Goal: Navigation & Orientation: Understand site structure

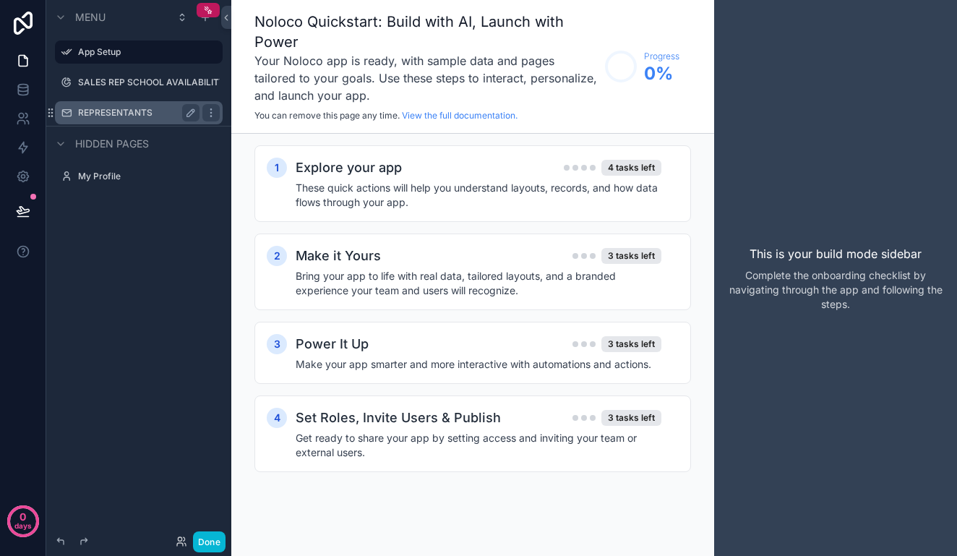
click at [126, 106] on div "REPRESENTANTS" at bounding box center [138, 112] width 121 height 17
click at [136, 108] on label "REPRESENTANTS" at bounding box center [136, 113] width 116 height 12
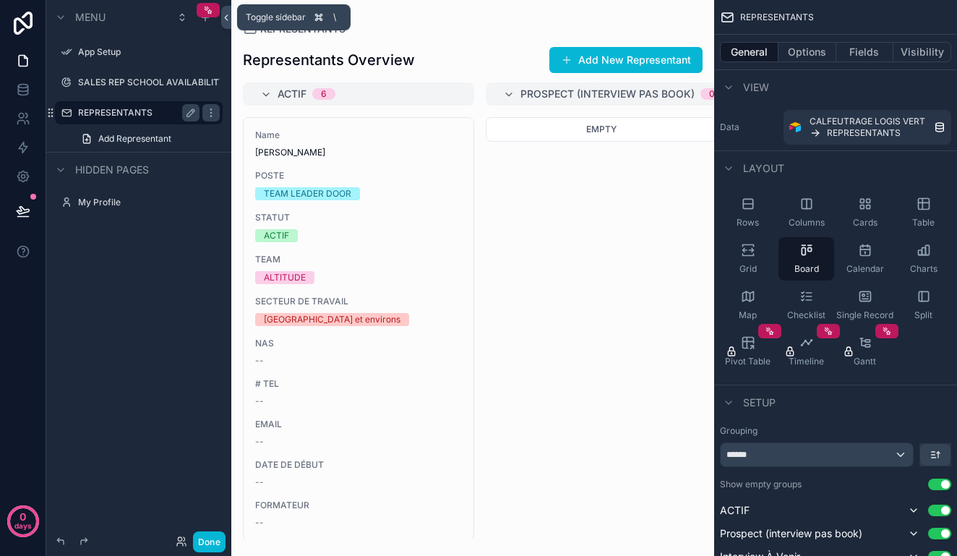
click at [225, 13] on icon at bounding box center [226, 17] width 10 height 11
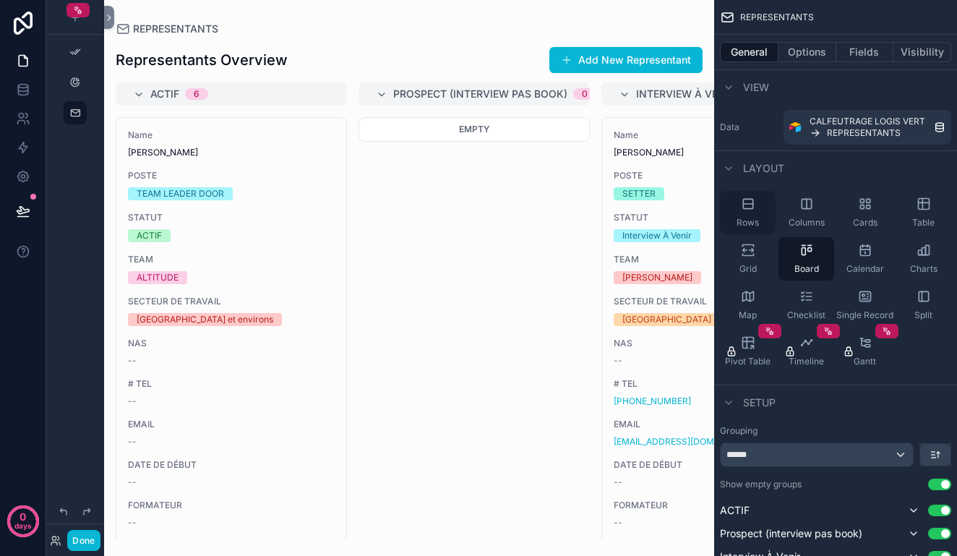
click at [749, 207] on icon "scrollable content" at bounding box center [748, 204] width 14 height 14
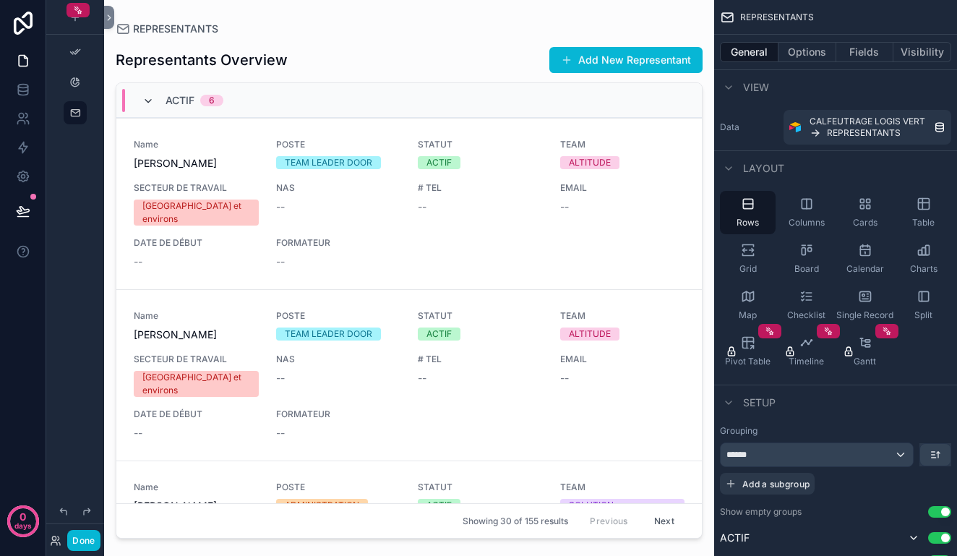
click at [149, 99] on icon "scrollable content" at bounding box center [148, 101] width 12 height 12
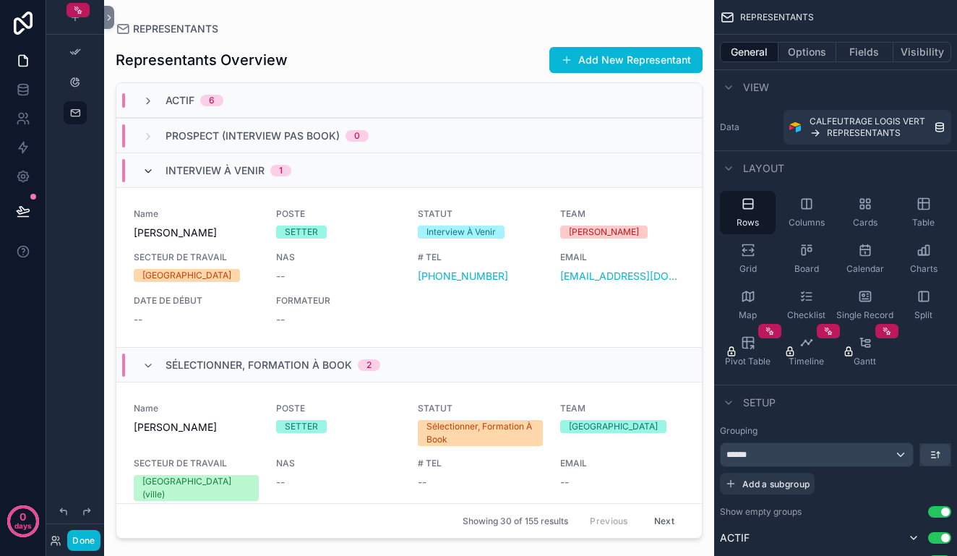
click at [147, 166] on icon "scrollable content" at bounding box center [148, 172] width 12 height 12
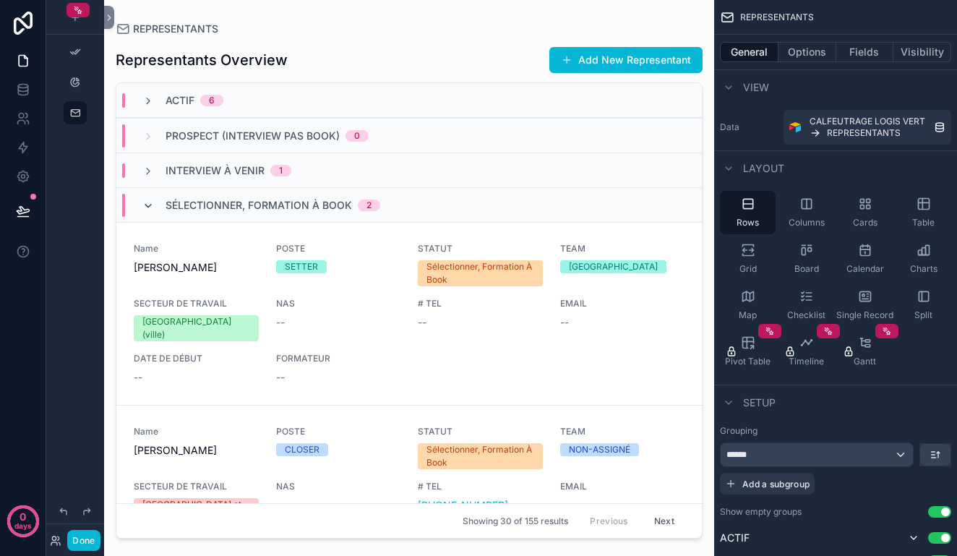
click at [148, 205] on icon "scrollable content" at bounding box center [148, 206] width 12 height 12
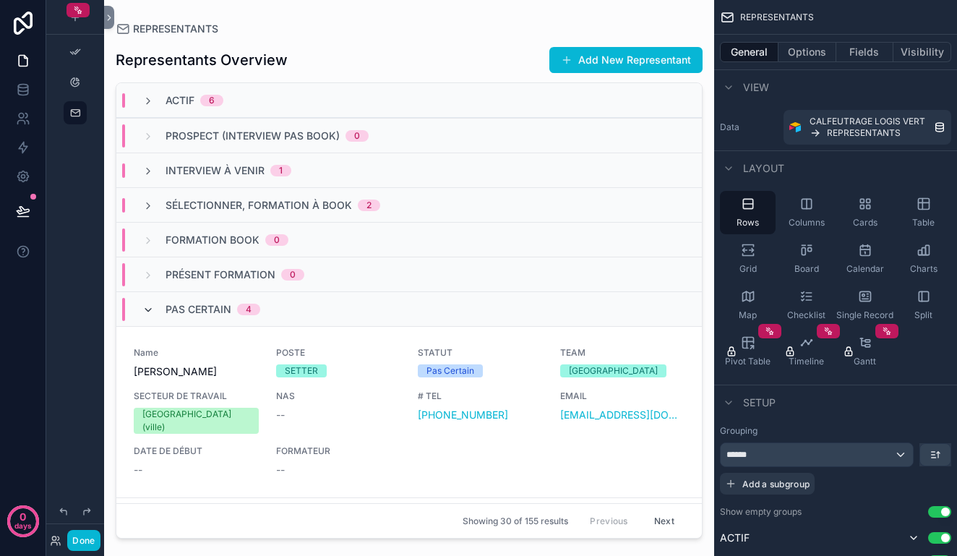
click at [147, 309] on icon "scrollable content" at bounding box center [148, 310] width 12 height 12
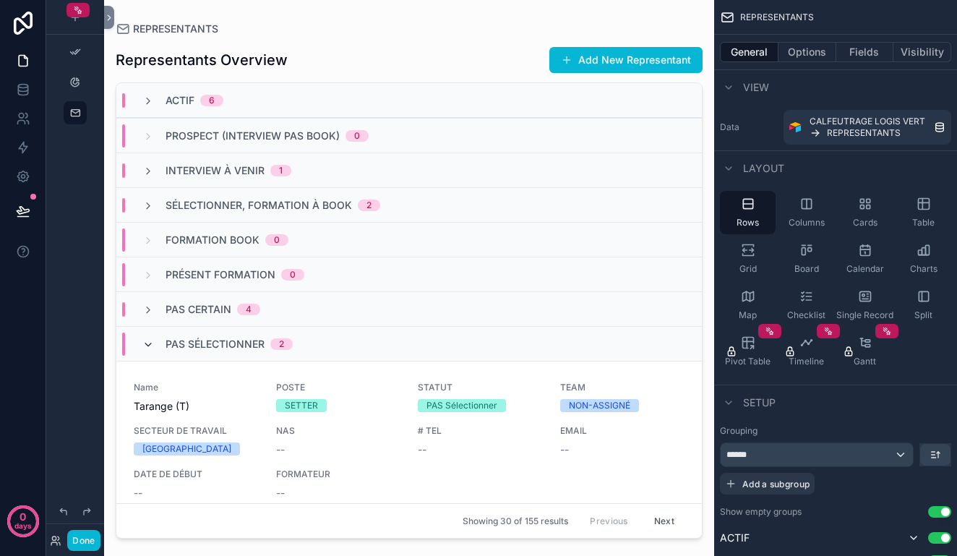
click at [147, 347] on icon "scrollable content" at bounding box center [148, 345] width 12 height 12
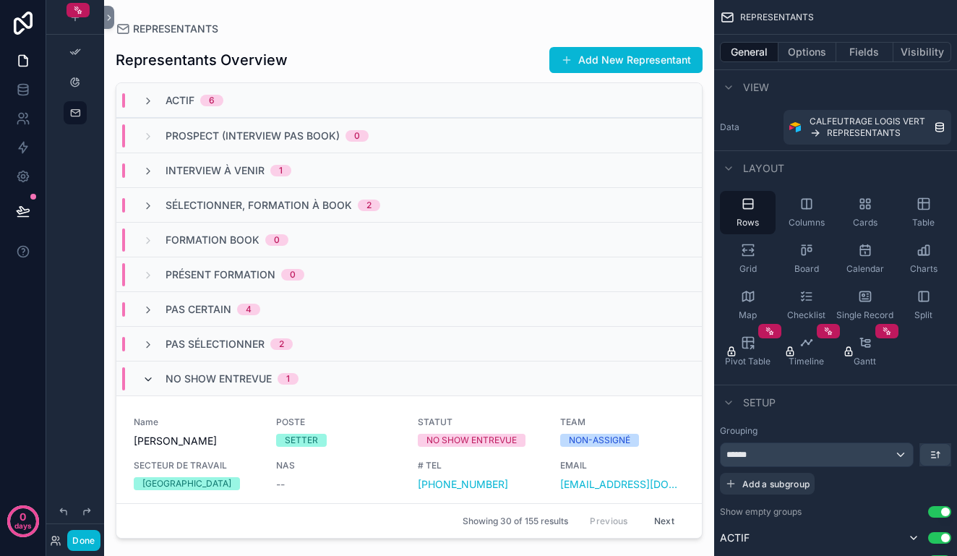
click at [148, 378] on icon "scrollable content" at bounding box center [148, 380] width 12 height 12
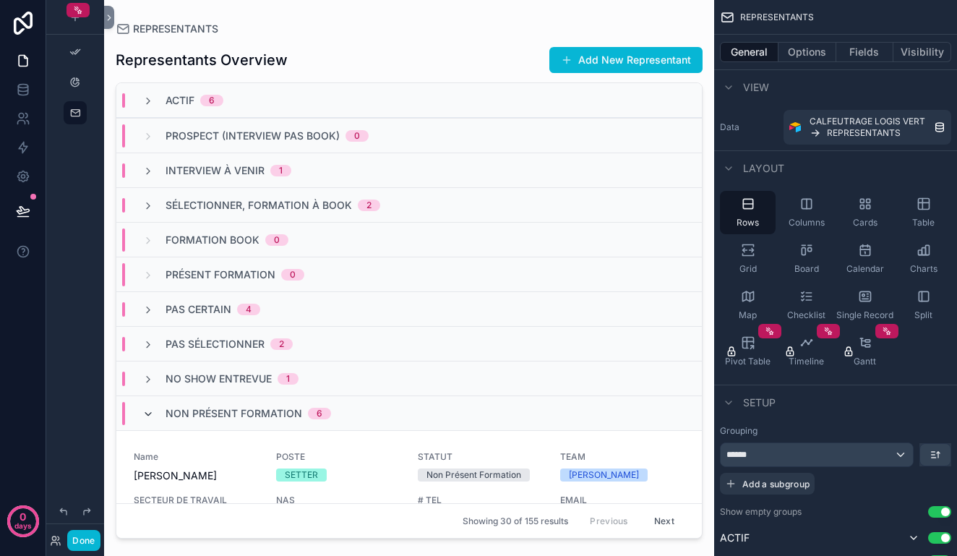
click at [147, 416] on icon "scrollable content" at bounding box center [148, 414] width 12 height 12
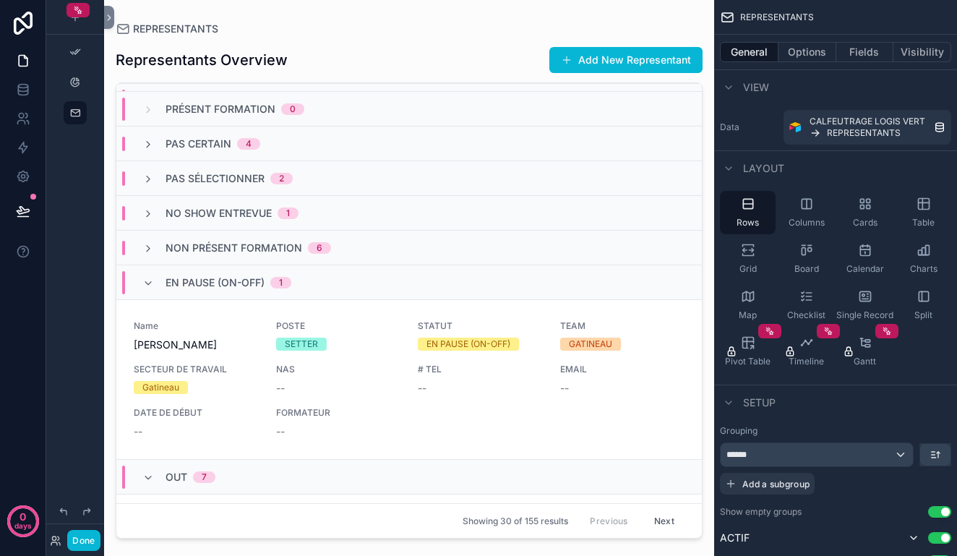
scroll to position [183, 0]
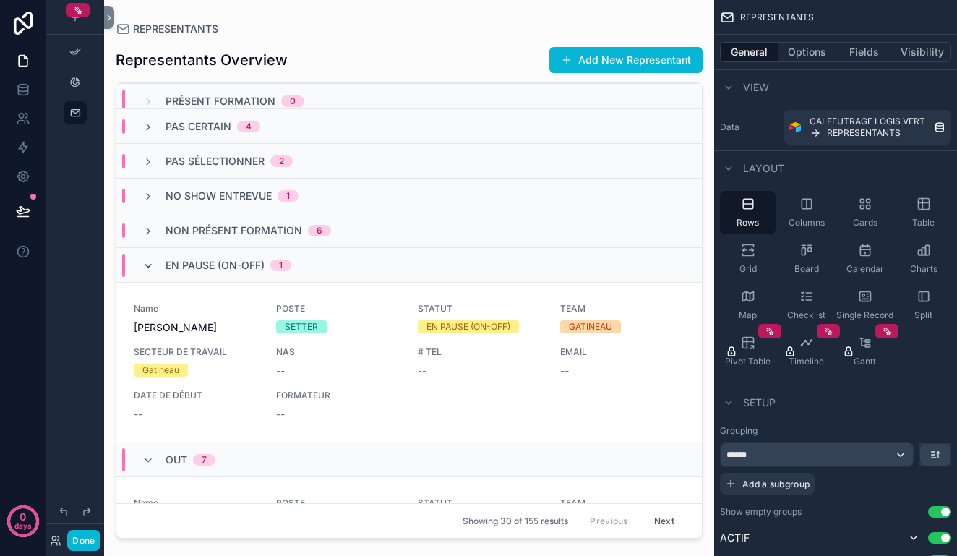
click at [147, 268] on icon "scrollable content" at bounding box center [148, 266] width 12 height 12
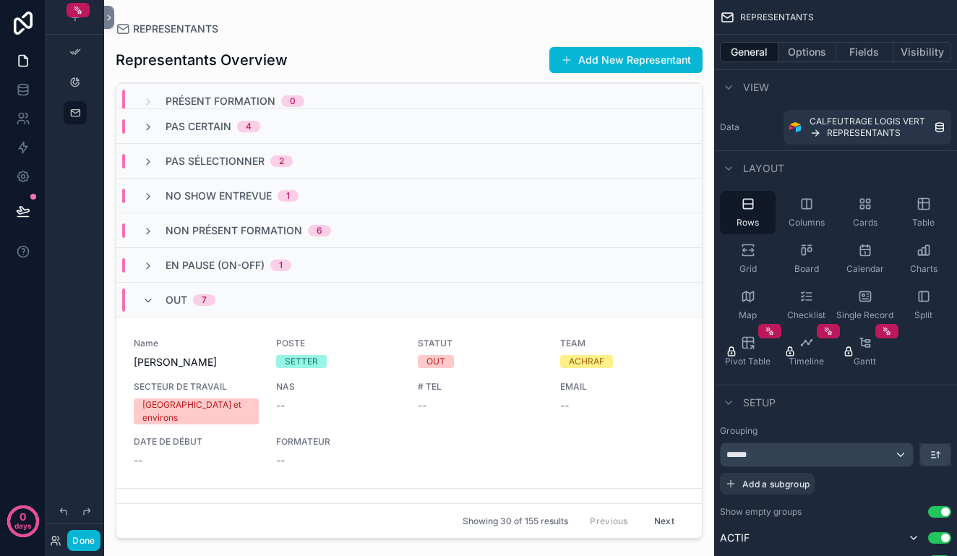
click at [147, 293] on div "OUT 7" at bounding box center [178, 299] width 73 height 23
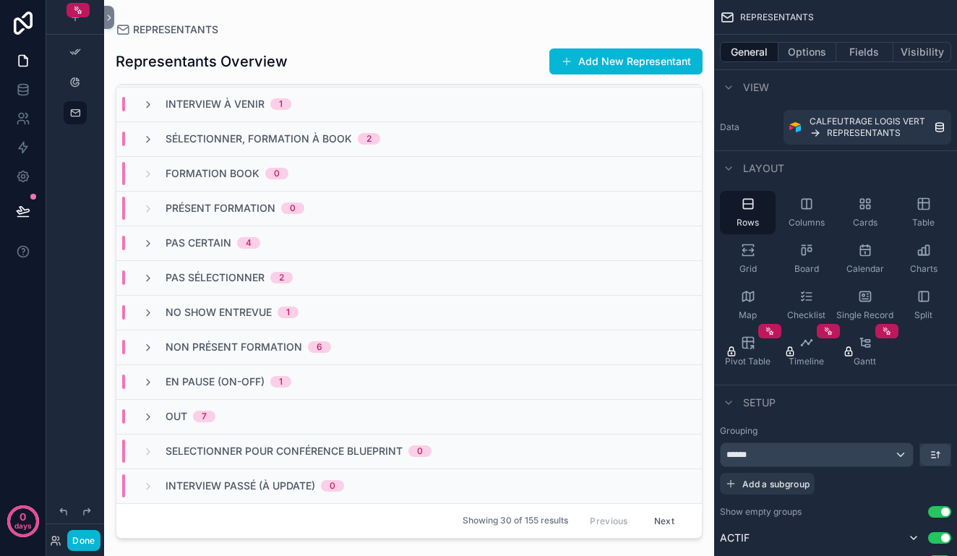
scroll to position [0, 0]
click at [148, 379] on icon "scrollable content" at bounding box center [148, 383] width 12 height 12
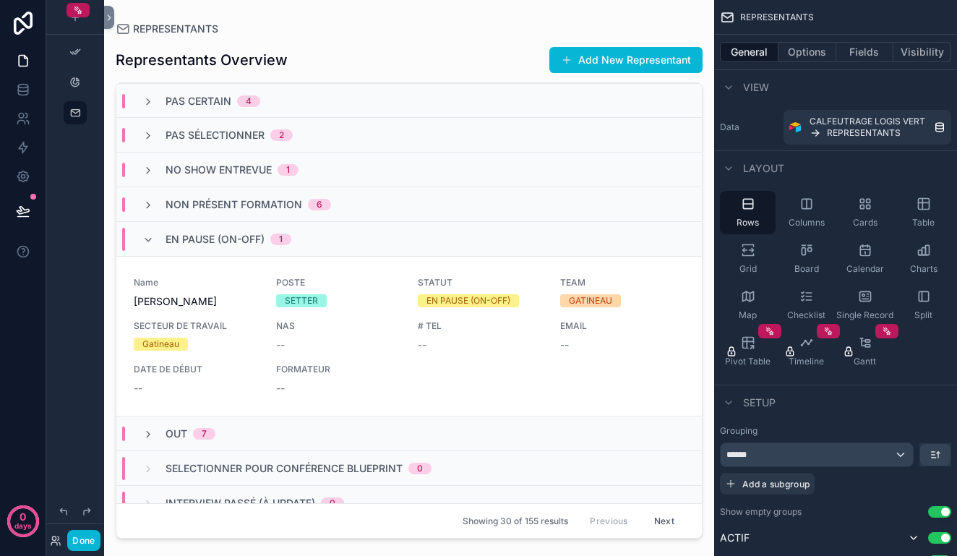
scroll to position [210, 0]
click at [149, 239] on icon "scrollable content" at bounding box center [148, 239] width 12 height 12
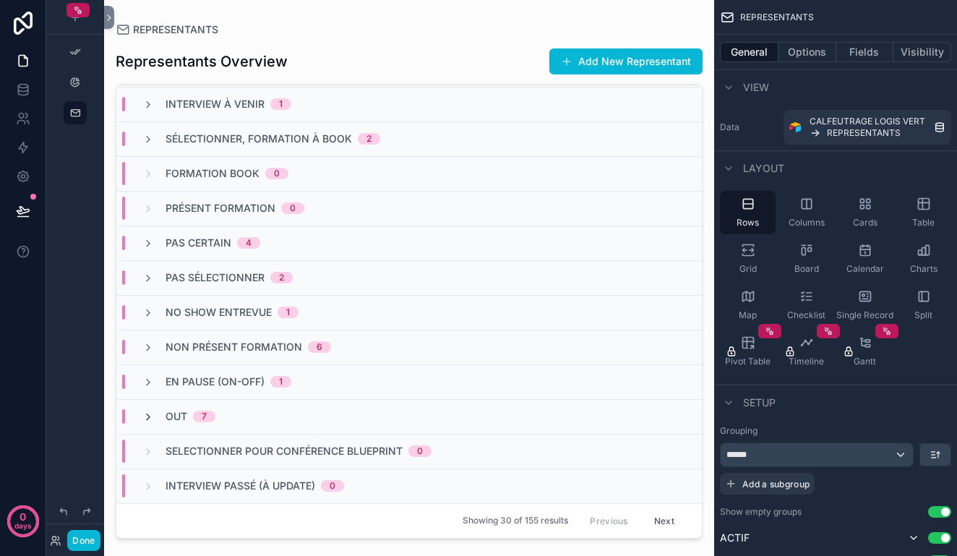
click at [149, 414] on icon "scrollable content" at bounding box center [148, 417] width 12 height 12
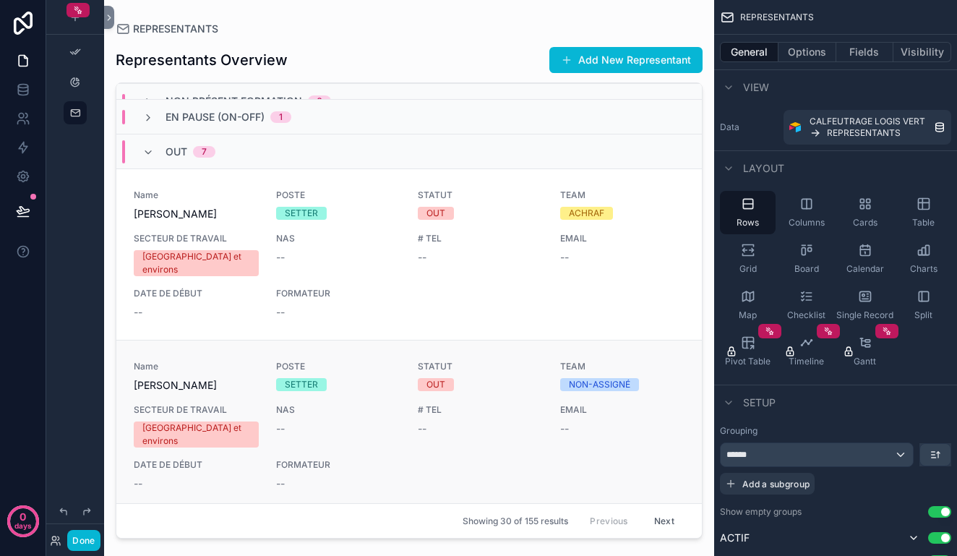
scroll to position [283, 0]
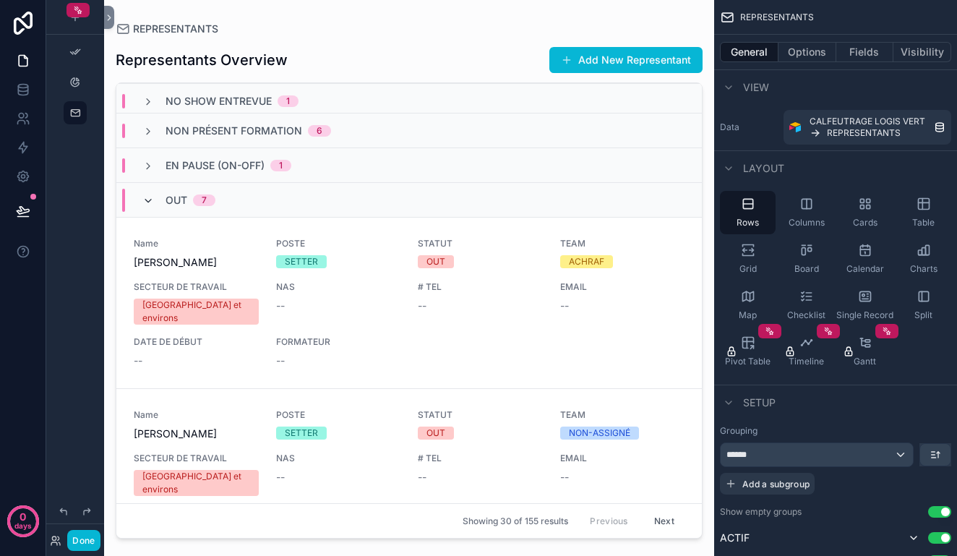
click at [147, 206] on icon "scrollable content" at bounding box center [148, 201] width 12 height 12
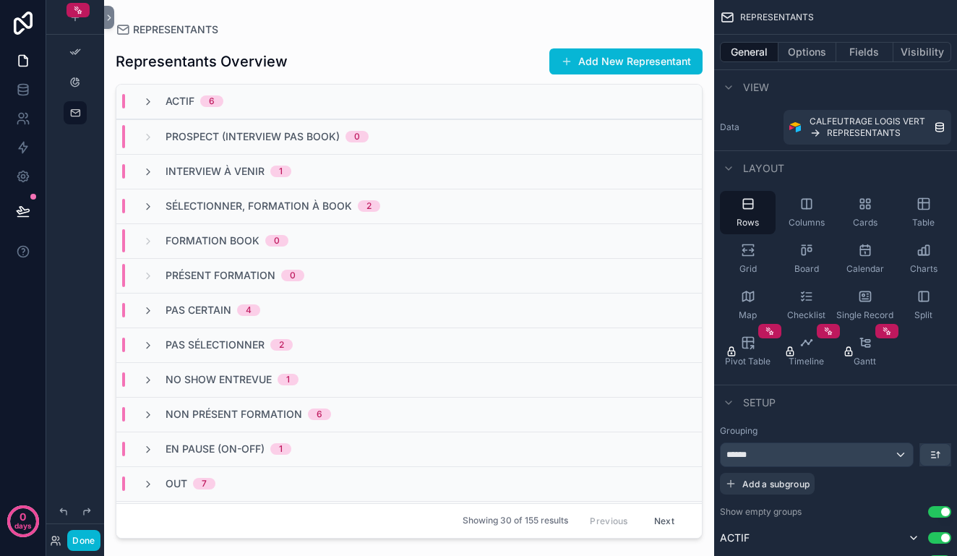
scroll to position [0, 0]
click at [150, 309] on icon "scrollable content" at bounding box center [148, 311] width 12 height 12
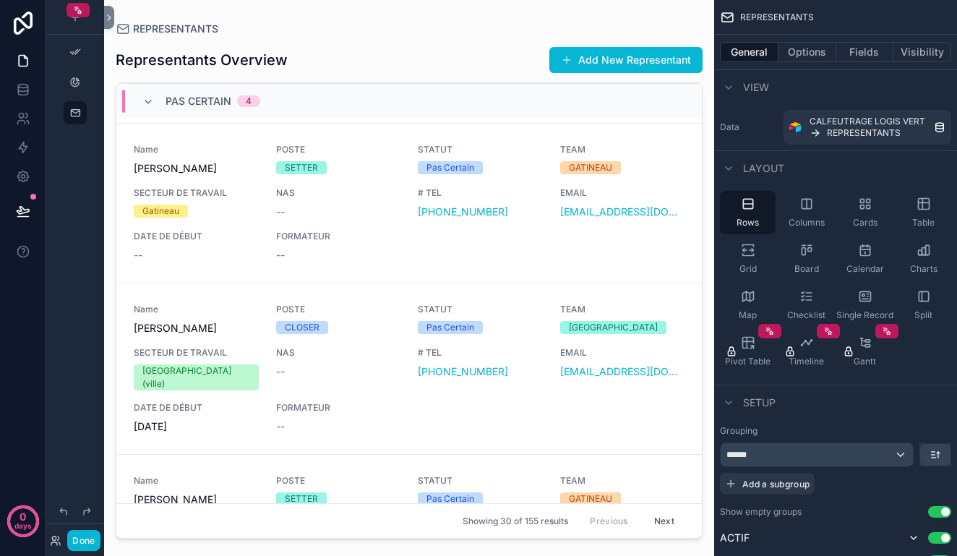
scroll to position [53, 0]
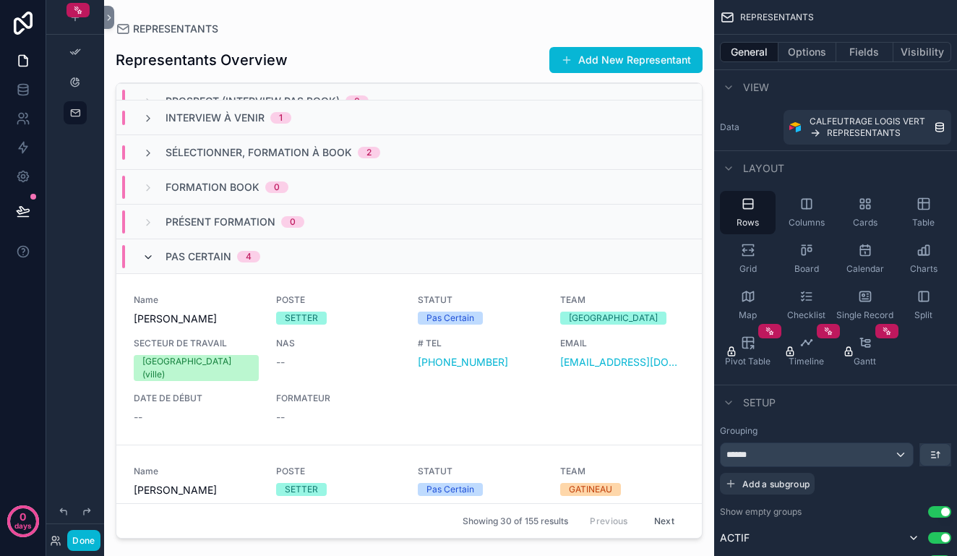
click at [152, 261] on icon "scrollable content" at bounding box center [148, 258] width 12 height 12
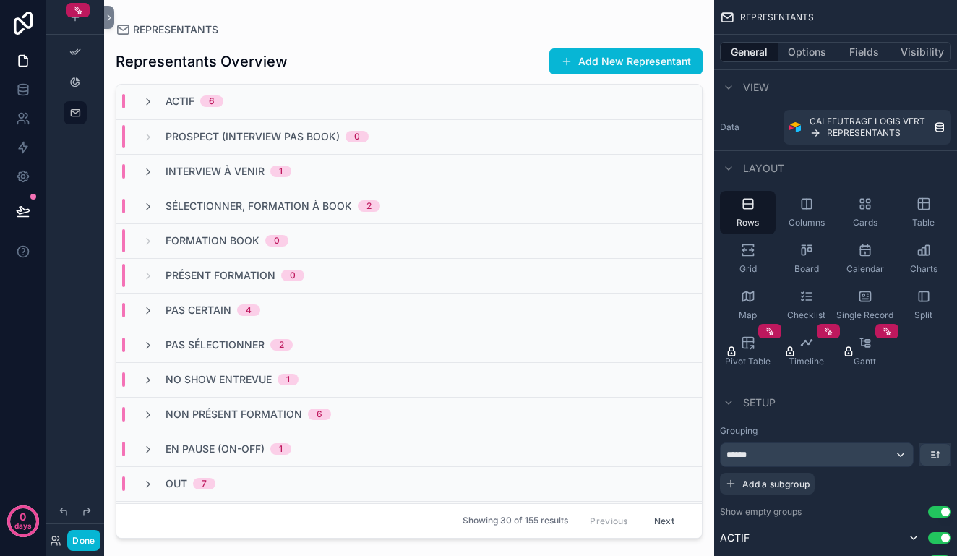
scroll to position [0, 0]
click at [153, 97] on icon "scrollable content" at bounding box center [148, 102] width 12 height 12
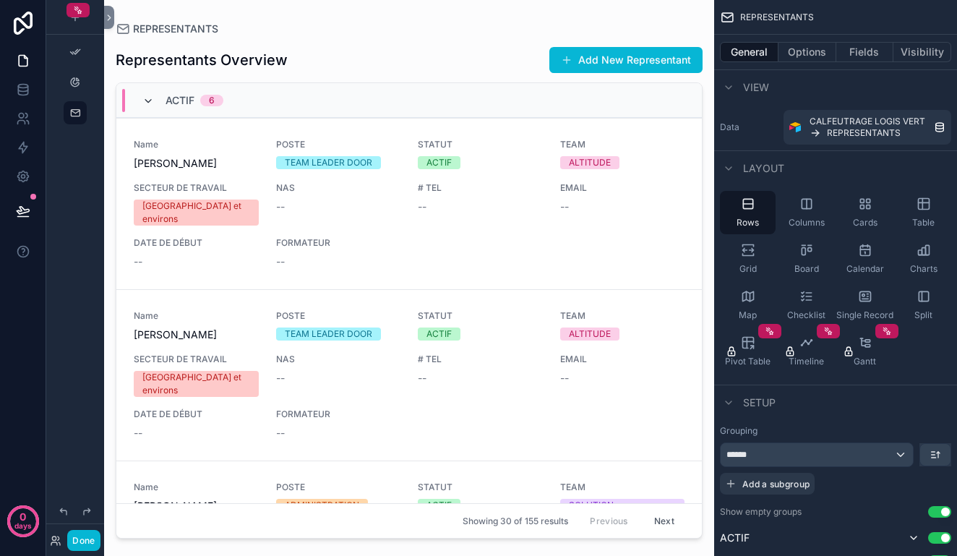
click at [147, 99] on icon "scrollable content" at bounding box center [148, 101] width 12 height 12
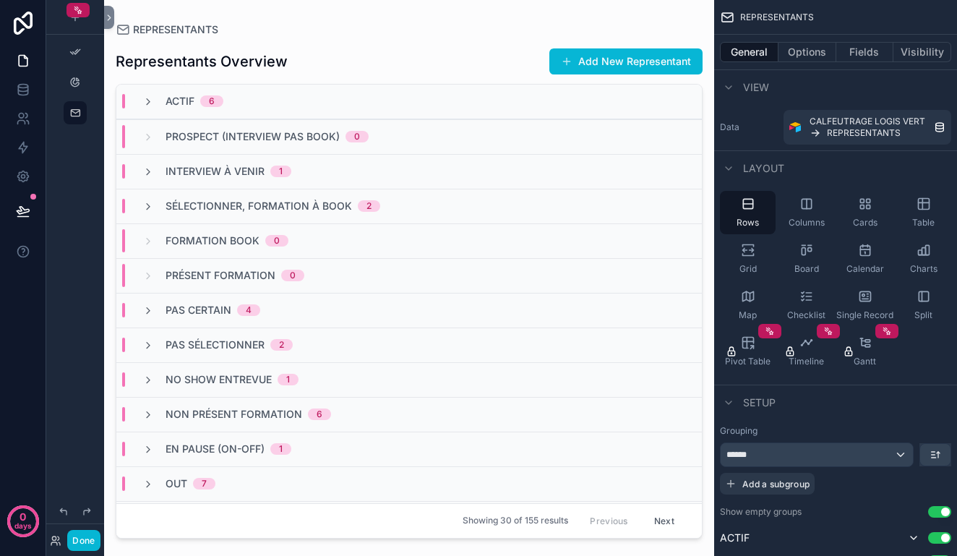
click at [520, 522] on span "Showing 30 of 155 results" at bounding box center [516, 521] width 106 height 12
click at [542, 518] on span "Showing 30 of 155 results" at bounding box center [516, 521] width 106 height 12
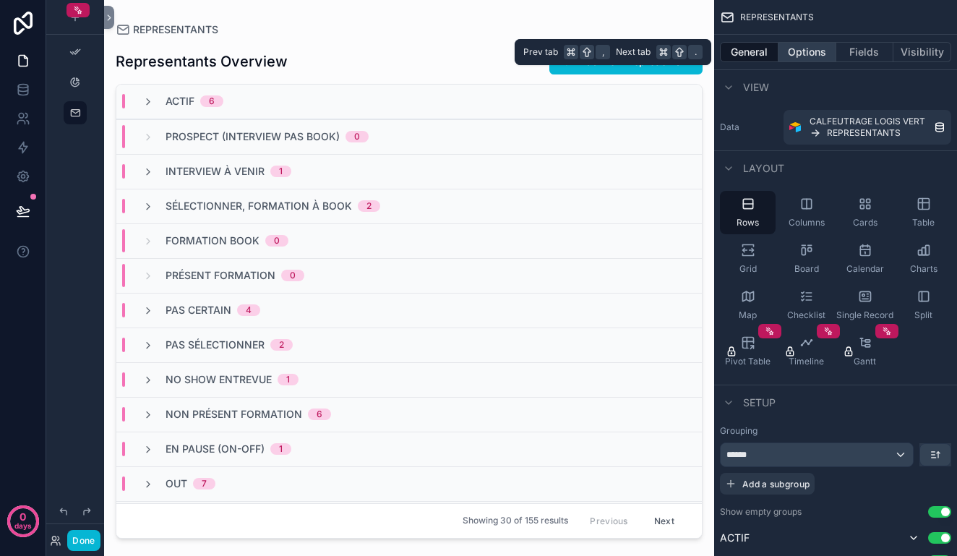
click at [799, 53] on button "Options" at bounding box center [807, 52] width 58 height 20
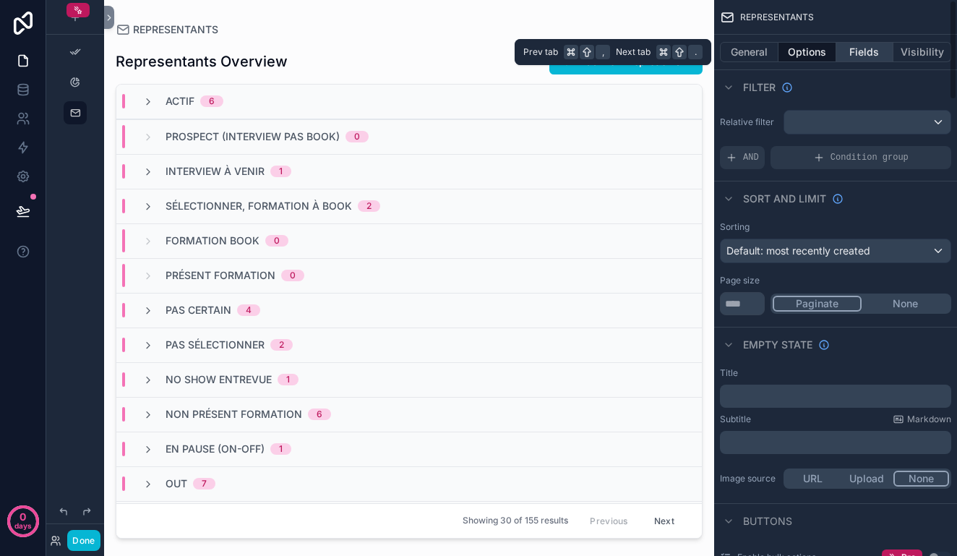
click at [869, 53] on button "Fields" at bounding box center [865, 52] width 58 height 20
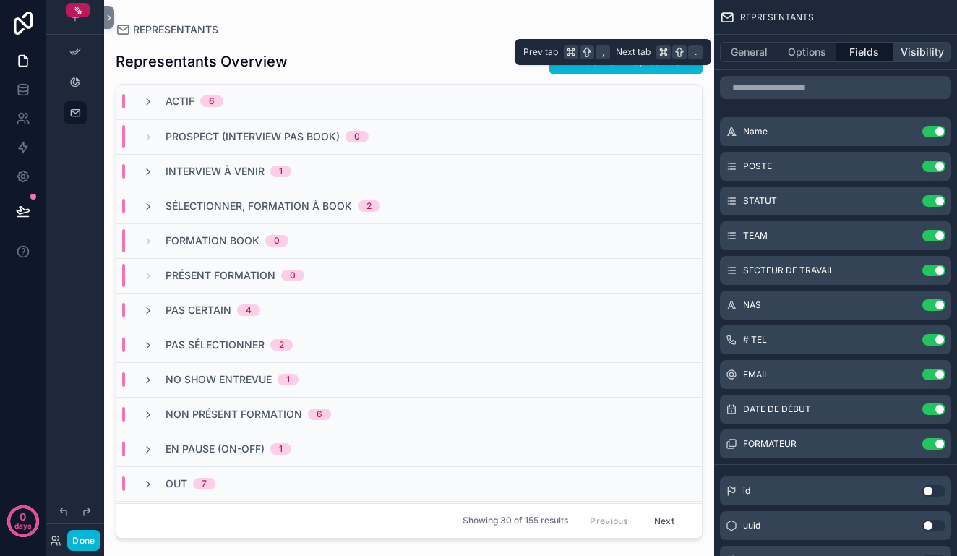
click at [919, 53] on button "Visibility" at bounding box center [922, 52] width 58 height 20
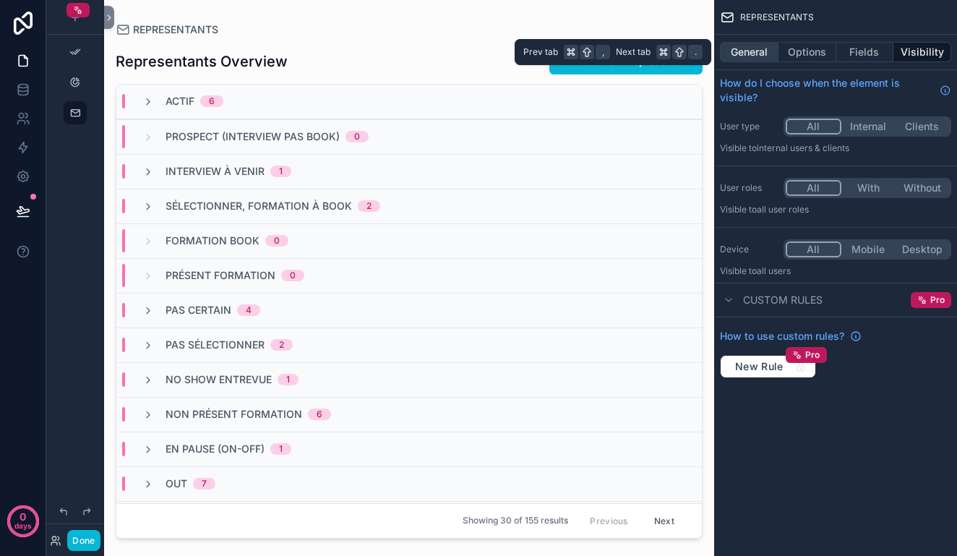
click at [748, 52] on button "General" at bounding box center [749, 52] width 59 height 20
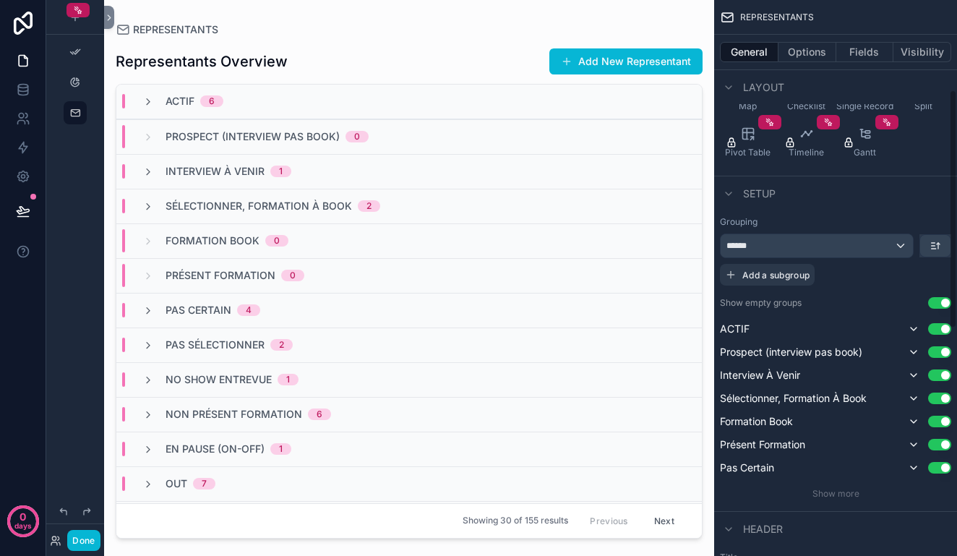
scroll to position [223, 0]
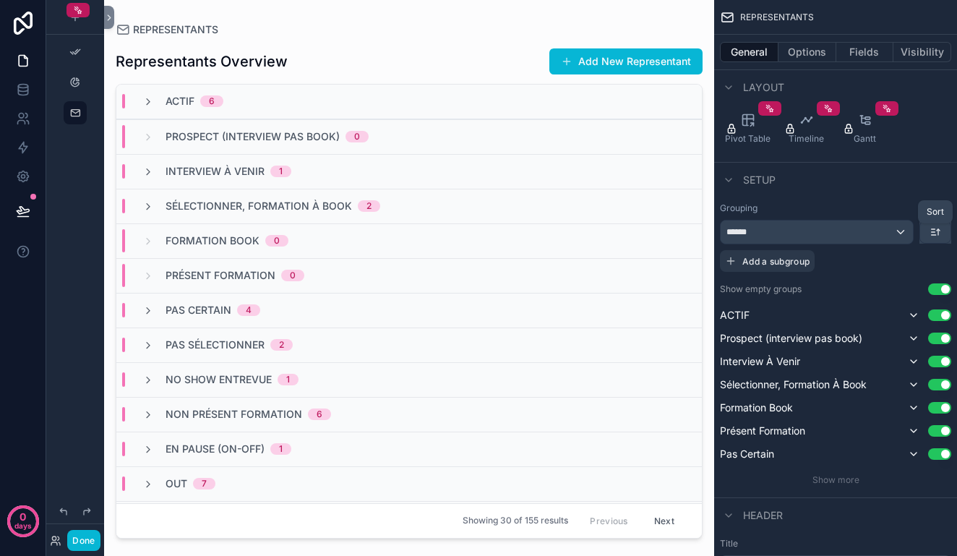
click at [935, 228] on icon "scrollable content" at bounding box center [935, 232] width 12 height 12
click at [922, 192] on div "scrollable content" at bounding box center [478, 278] width 957 height 556
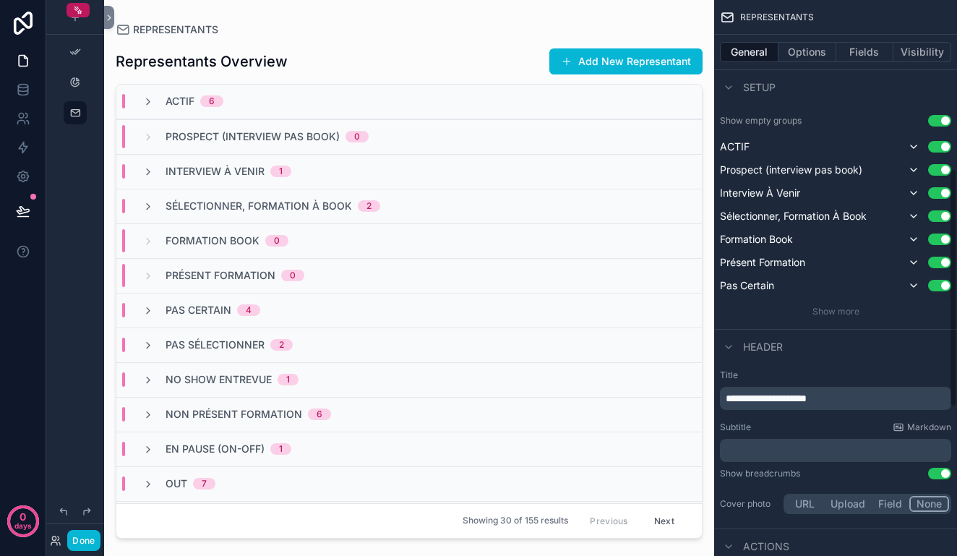
scroll to position [398, 0]
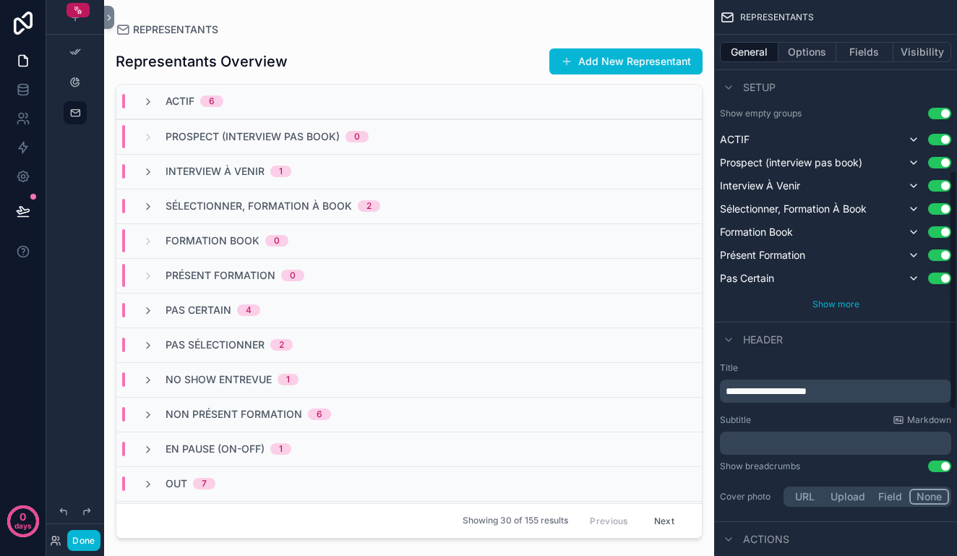
click at [840, 305] on span "Show more" at bounding box center [835, 304] width 47 height 11
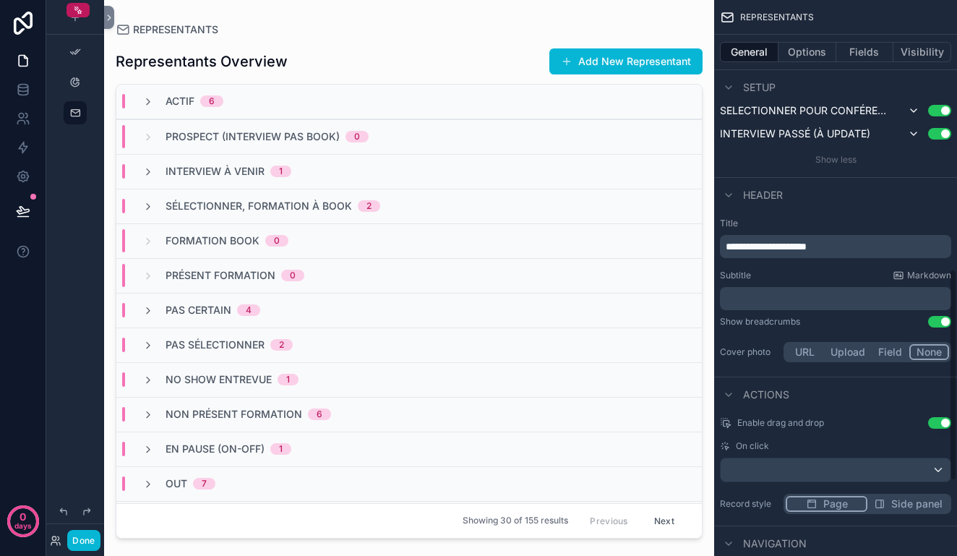
scroll to position [708, 0]
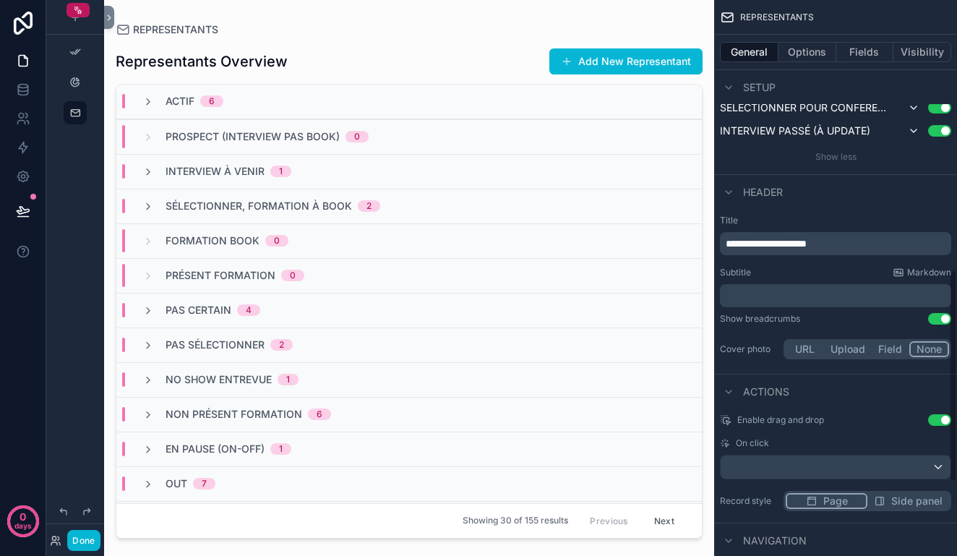
click at [451, 44] on div "Representants Overview Add New Representant ACTIF 6 Prospect (interview pas boo…" at bounding box center [409, 287] width 587 height 502
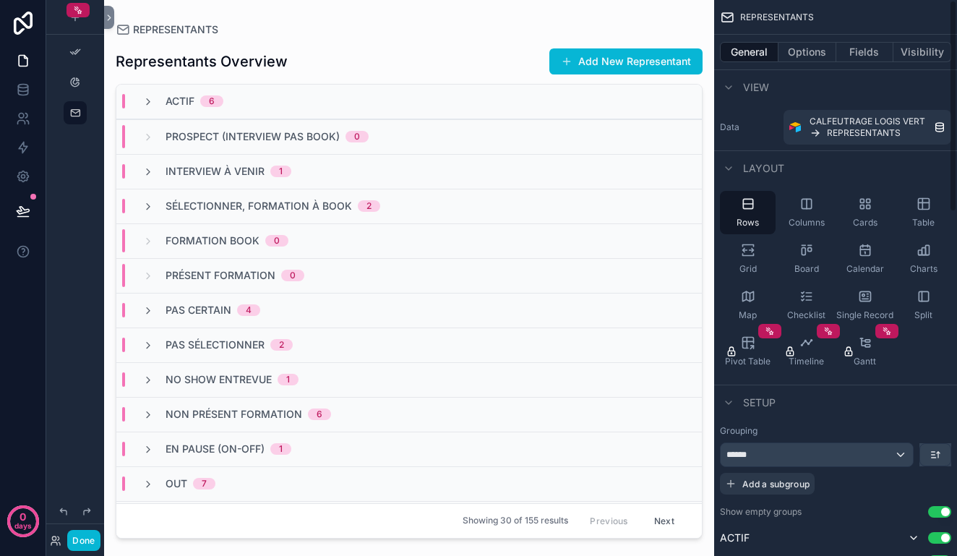
scroll to position [0, 0]
click at [668, 525] on button "Next" at bounding box center [664, 521] width 40 height 22
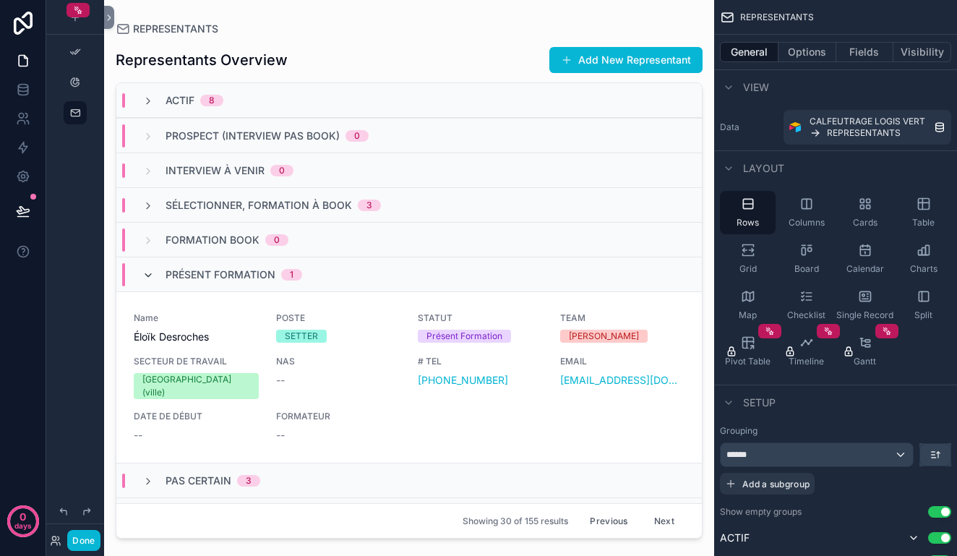
click at [144, 272] on icon "scrollable content" at bounding box center [148, 276] width 12 height 12
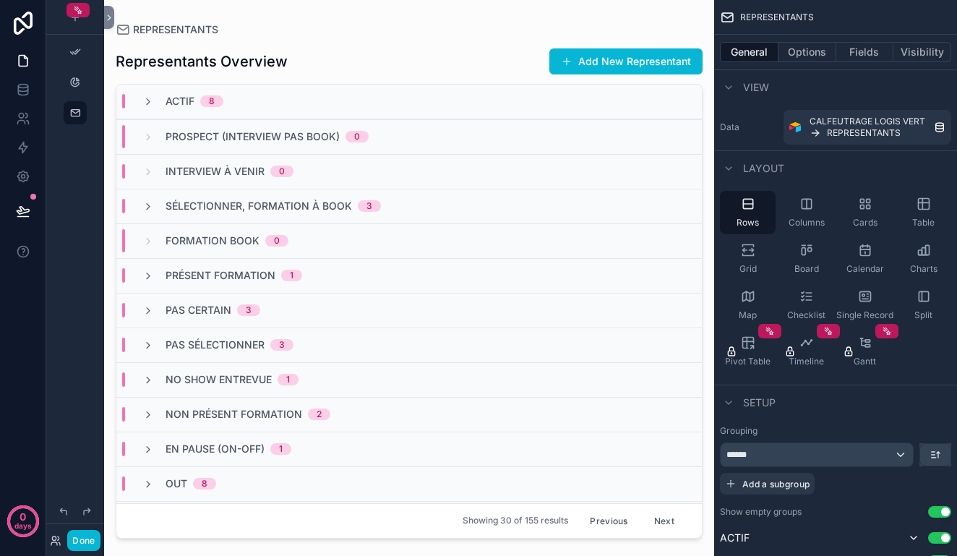
click at [669, 518] on button "Next" at bounding box center [664, 521] width 40 height 22
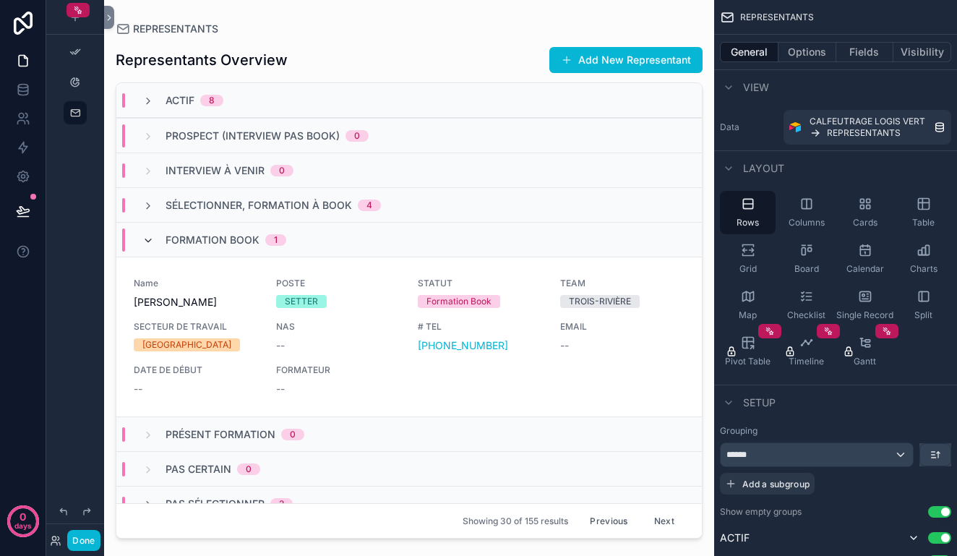
click at [150, 237] on icon "scrollable content" at bounding box center [148, 241] width 12 height 12
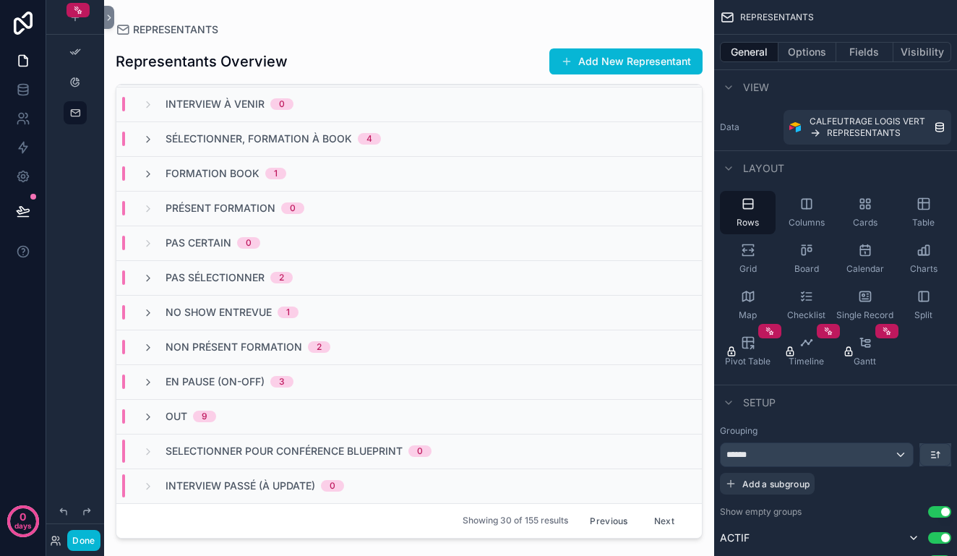
click at [666, 520] on button "Next" at bounding box center [664, 521] width 40 height 22
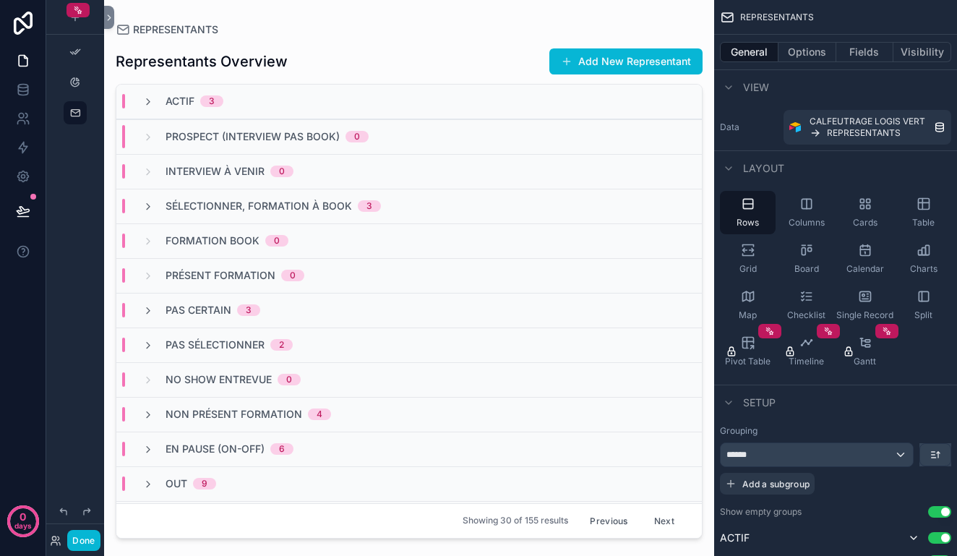
click at [664, 520] on button "Next" at bounding box center [664, 521] width 40 height 22
click at [74, 110] on icon "scrollable content" at bounding box center [75, 113] width 12 height 12
click at [153, 31] on span "REPRESENTANTS" at bounding box center [175, 29] width 85 height 14
click at [29, 56] on icon at bounding box center [23, 60] width 14 height 14
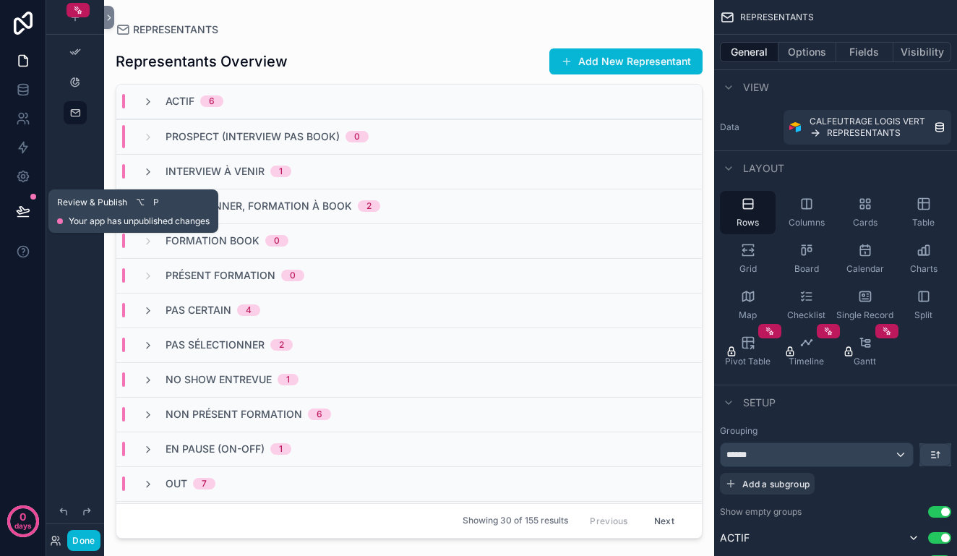
click at [22, 201] on button at bounding box center [23, 211] width 32 height 40
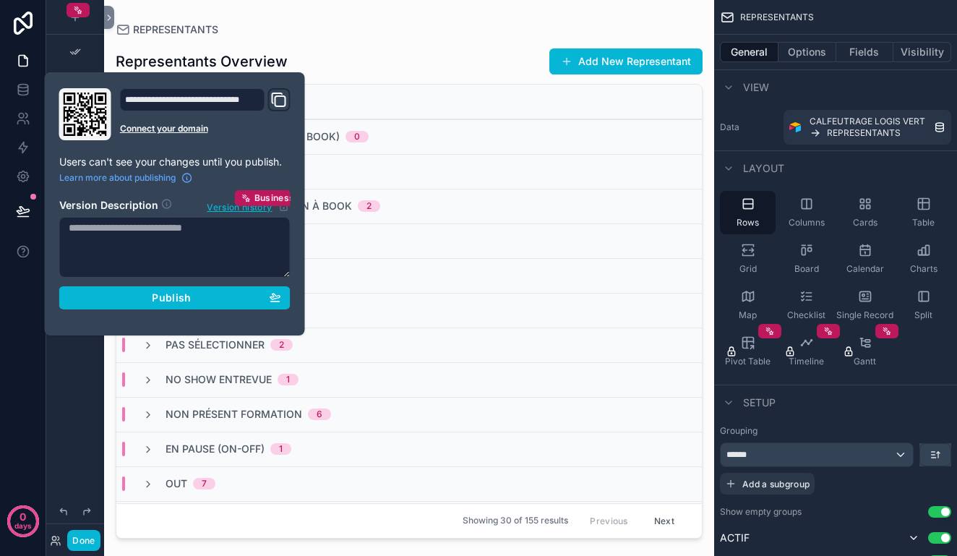
click at [407, 39] on div "Representants Overview Add New Representant ACTIF 6 Prospect (interview pas boo…" at bounding box center [409, 287] width 587 height 502
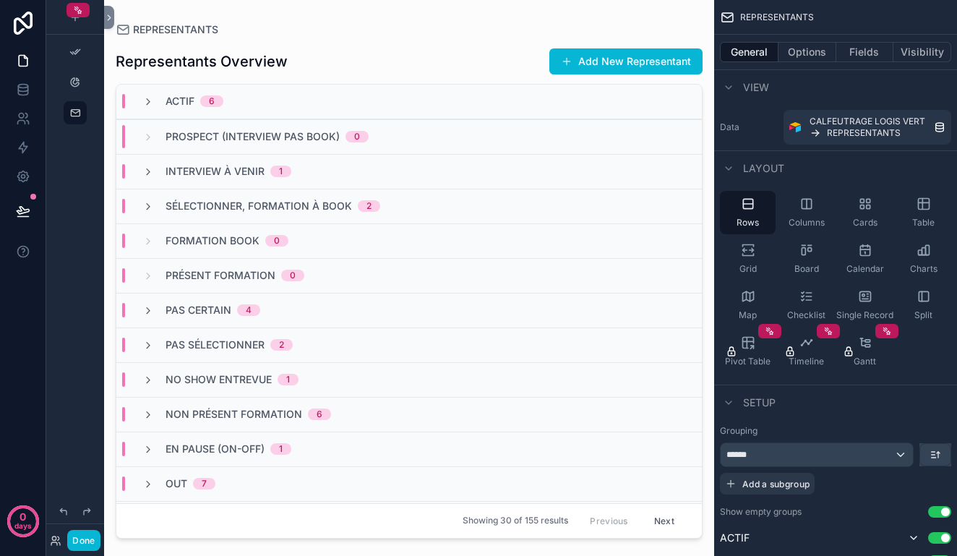
click at [407, 39] on div "Representants Overview Add New Representant ACTIF 6 Prospect (interview pas boo…" at bounding box center [409, 287] width 587 height 502
click at [736, 85] on div "scrollable content" at bounding box center [728, 87] width 17 height 17
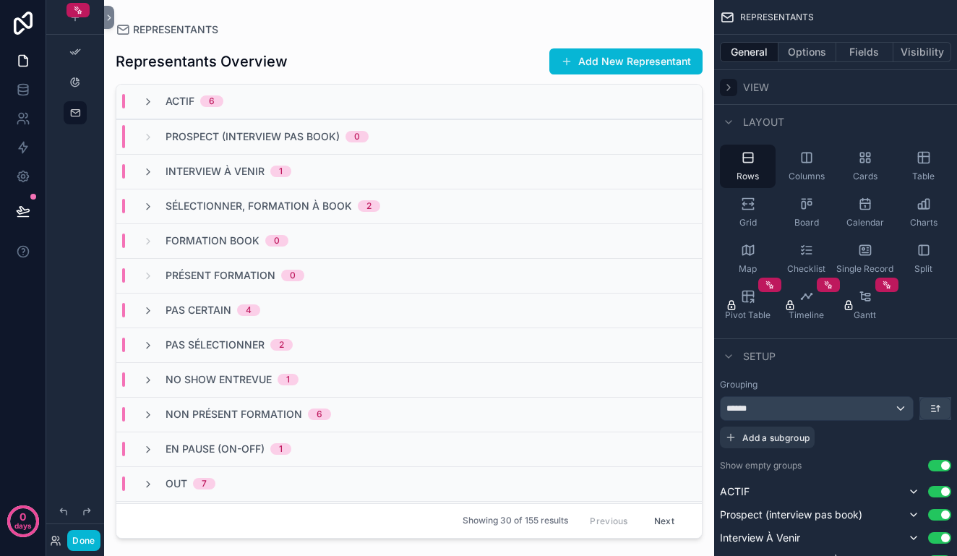
click at [732, 85] on icon "scrollable content" at bounding box center [729, 88] width 12 height 12
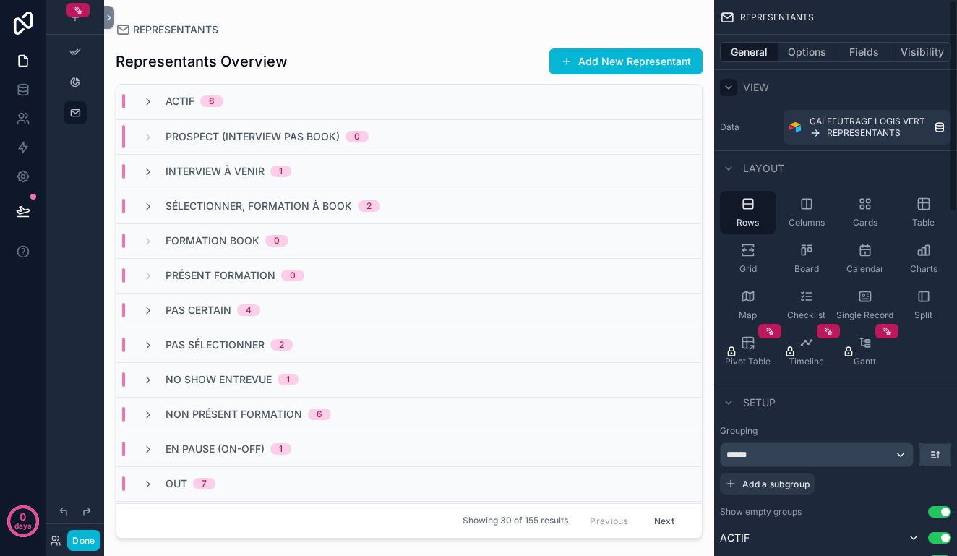
click at [732, 85] on icon "scrollable content" at bounding box center [729, 88] width 12 height 12
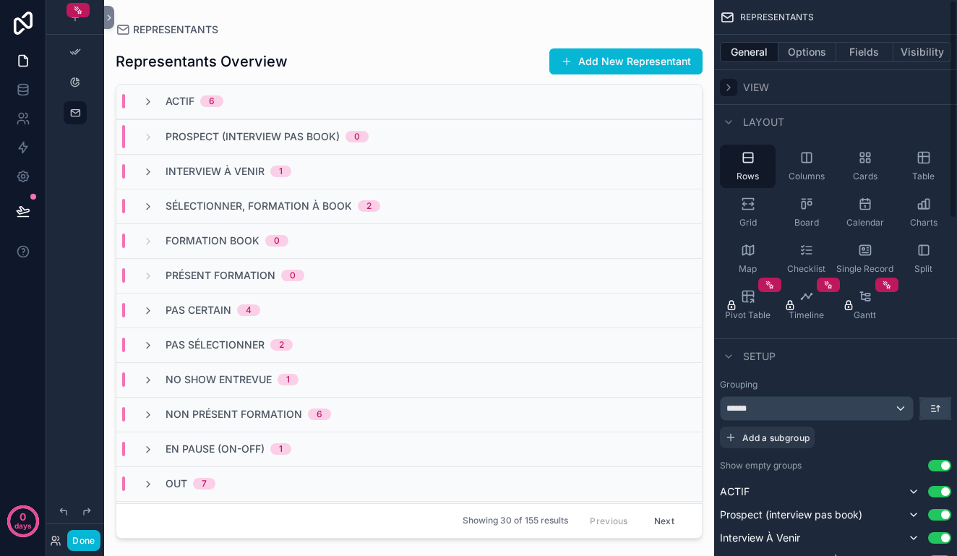
click at [732, 85] on icon "scrollable content" at bounding box center [729, 88] width 12 height 12
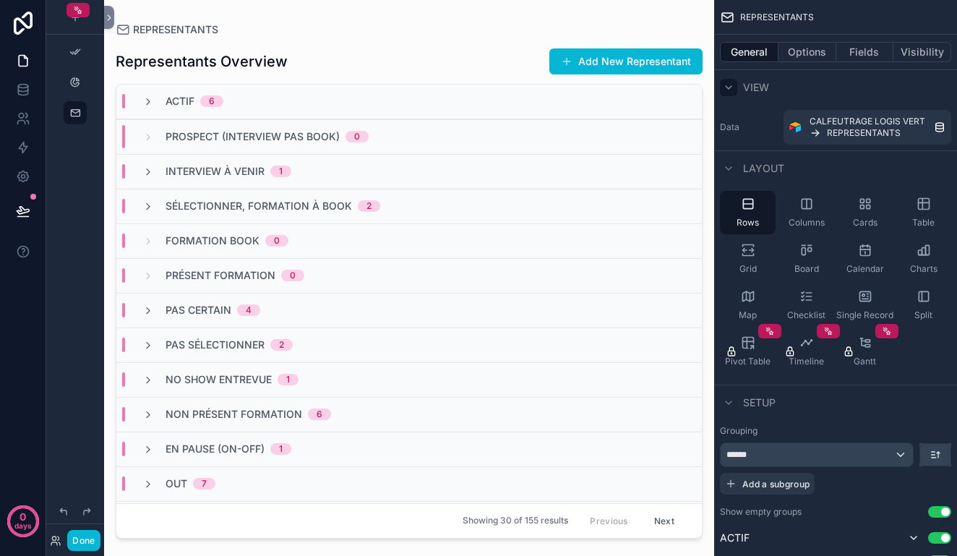
click at [418, 59] on div "Representants Overview Add New Representant" at bounding box center [409, 61] width 587 height 27
click at [109, 24] on button at bounding box center [109, 17] width 10 height 23
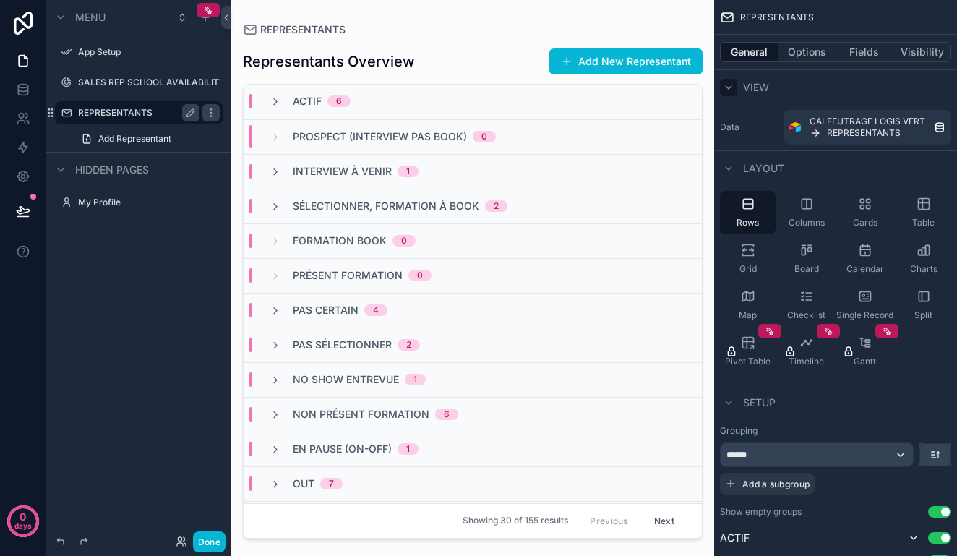
click at [140, 116] on label "REPRESENTANTS" at bounding box center [136, 113] width 116 height 12
click at [205, 118] on icon "scrollable content" at bounding box center [211, 113] width 12 height 12
click at [179, 18] on icon "scrollable content" at bounding box center [182, 18] width 12 height 12
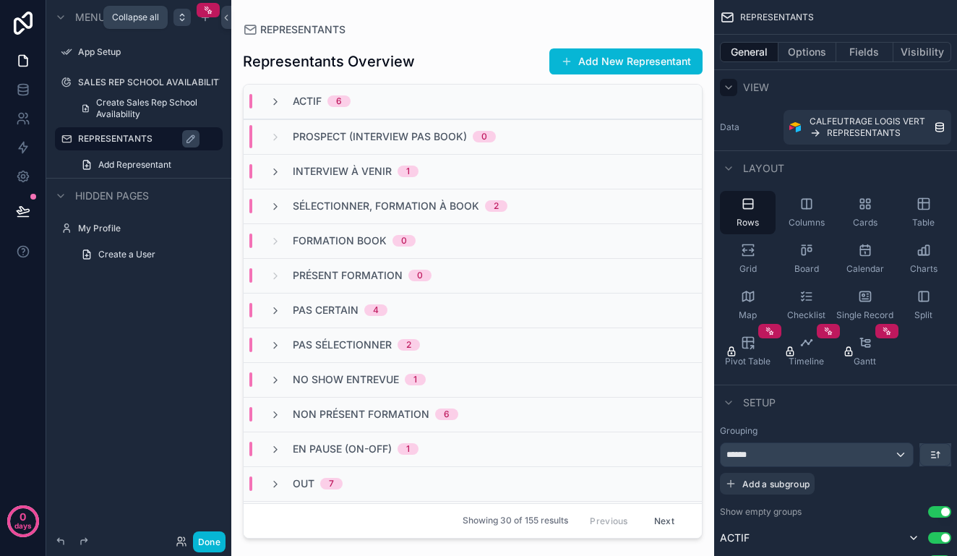
click at [179, 18] on icon "scrollable content" at bounding box center [182, 18] width 12 height 12
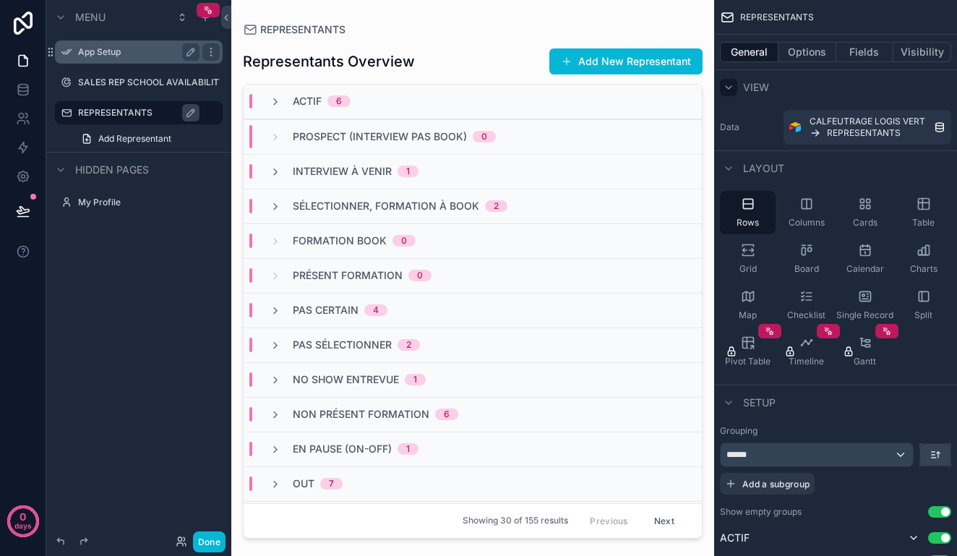
click at [149, 55] on label "App Setup" at bounding box center [136, 52] width 116 height 12
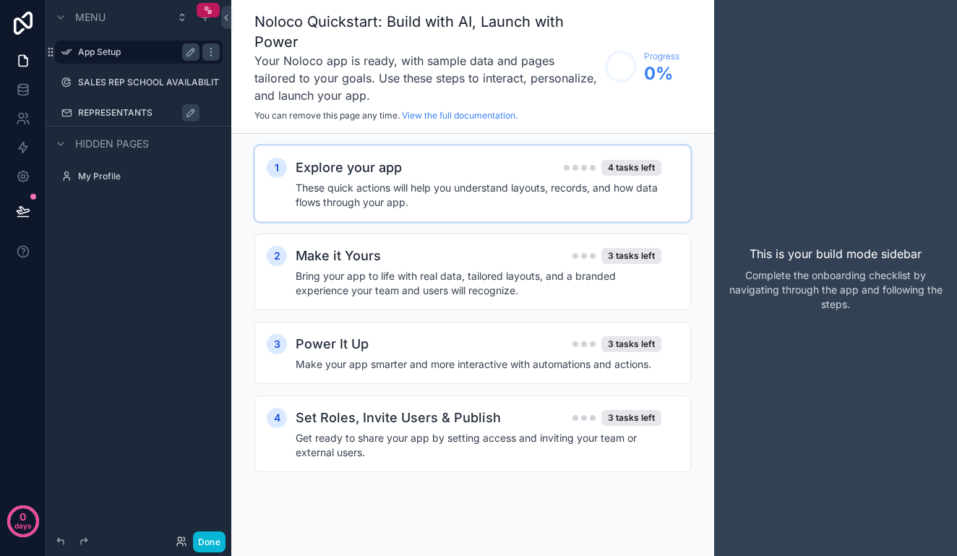
click at [499, 186] on h4 "These quick actions will help you understand layouts, records, and how data flo…" at bounding box center [479, 195] width 366 height 29
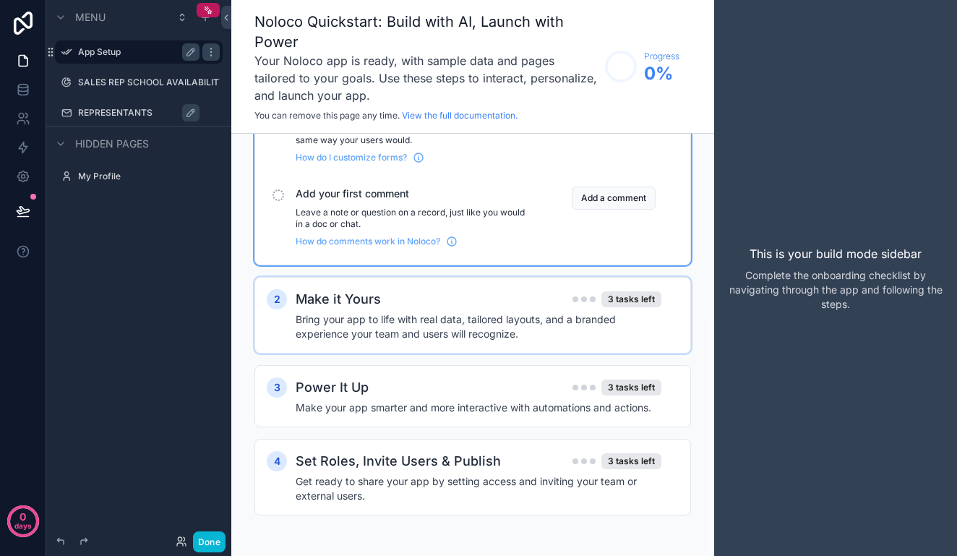
scroll to position [312, 0]
click at [55, 22] on icon "scrollable content" at bounding box center [61, 18] width 12 height 12
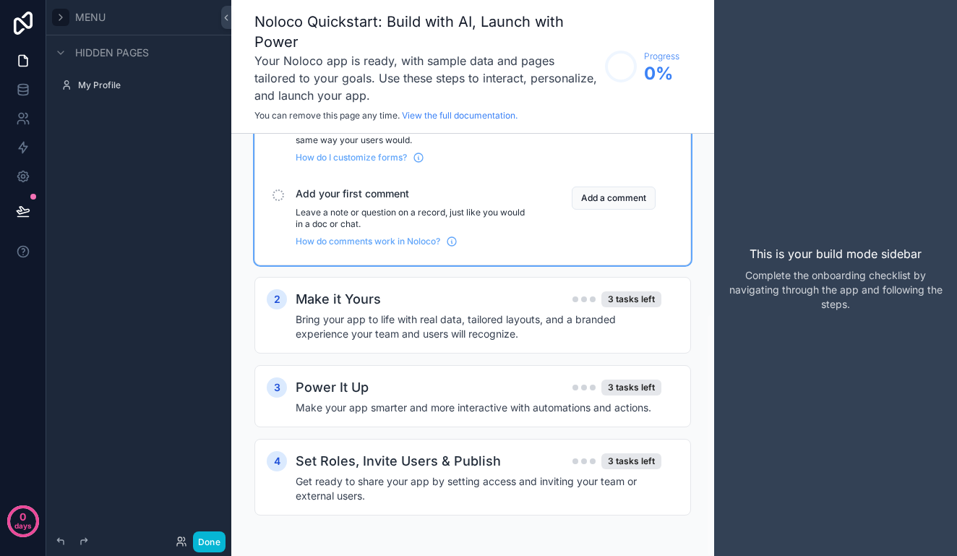
click at [55, 22] on icon "scrollable content" at bounding box center [61, 18] width 12 height 12
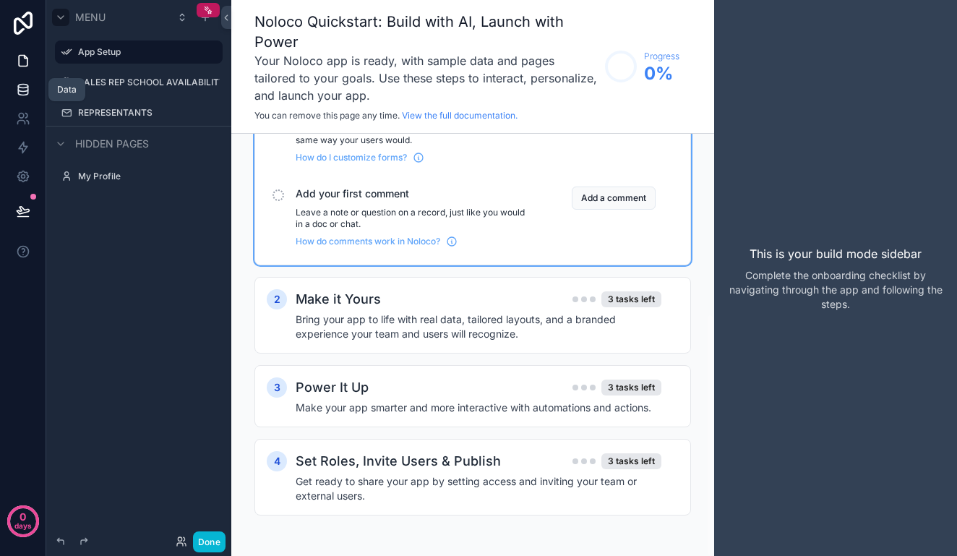
click at [25, 85] on icon at bounding box center [23, 89] width 14 height 14
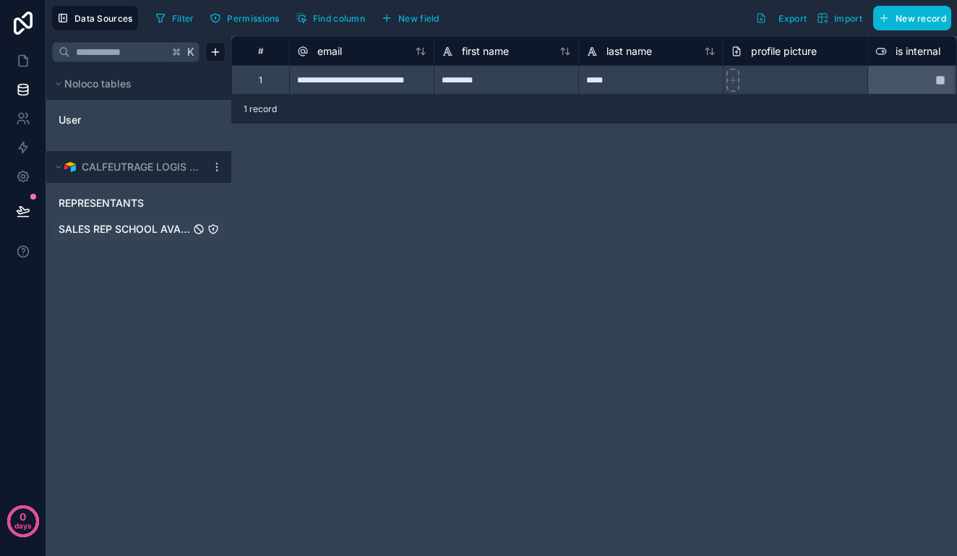
click at [137, 235] on span "SALES REP SCHOOL AVAILABILITY" at bounding box center [125, 229] width 132 height 14
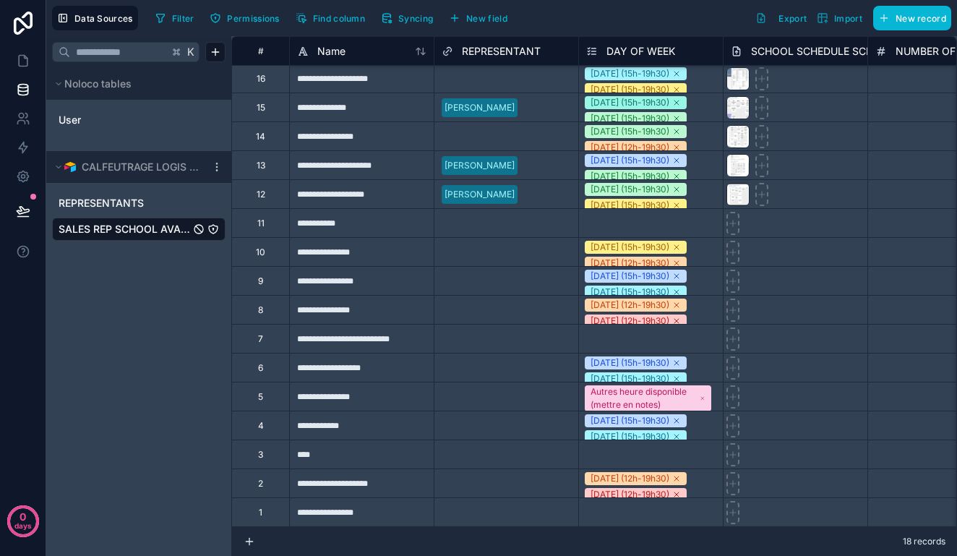
scroll to position [59, 0]
click at [140, 169] on span "CALFEUTRAGE LOGIS VERT" at bounding box center [140, 167] width 117 height 14
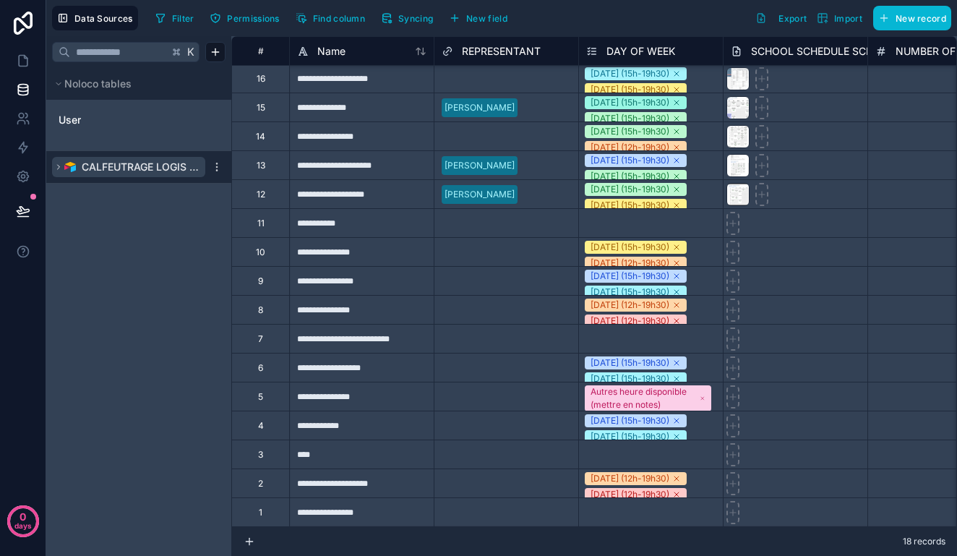
click at [134, 169] on span "CALFEUTRAGE LOGIS VERT" at bounding box center [140, 167] width 117 height 14
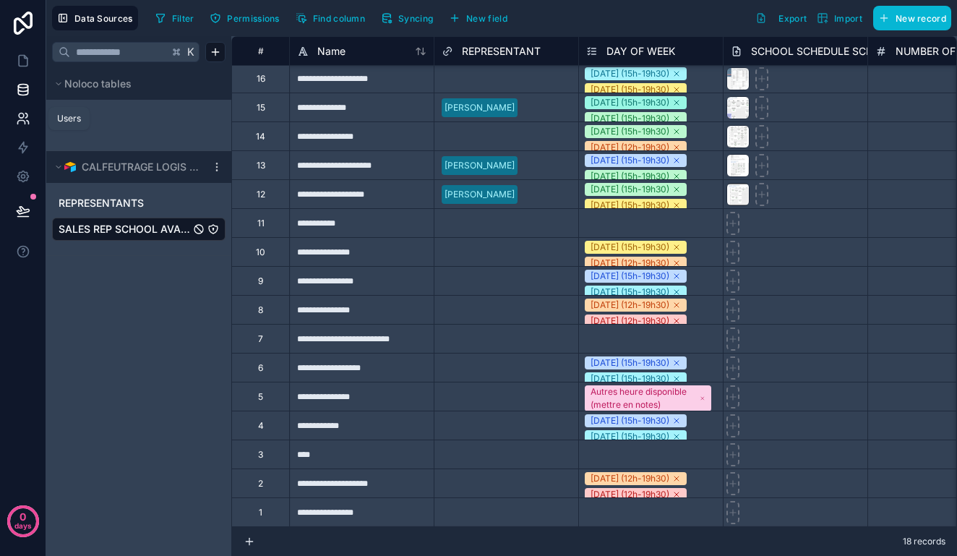
click at [24, 119] on icon at bounding box center [23, 118] width 14 height 14
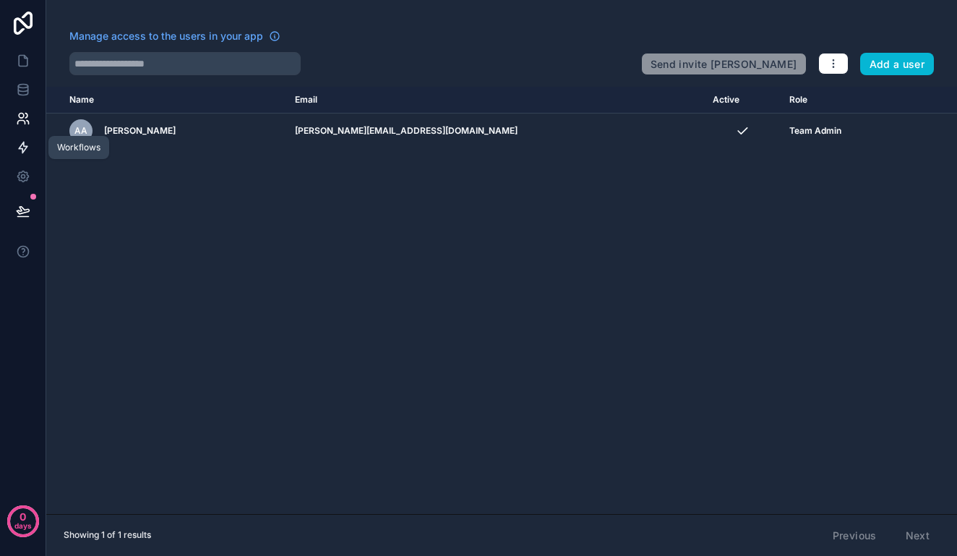
click at [25, 153] on icon at bounding box center [23, 147] width 14 height 14
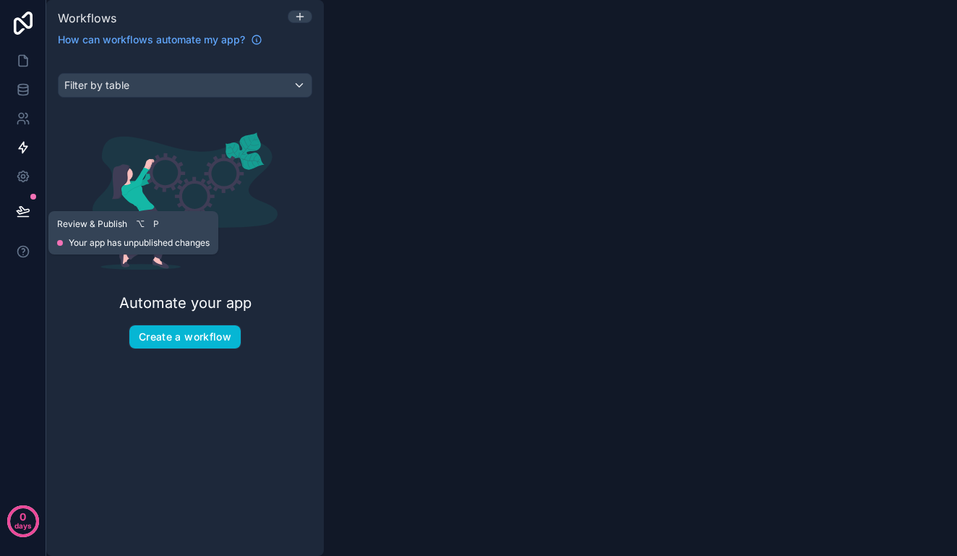
click at [29, 210] on icon at bounding box center [23, 210] width 12 height 7
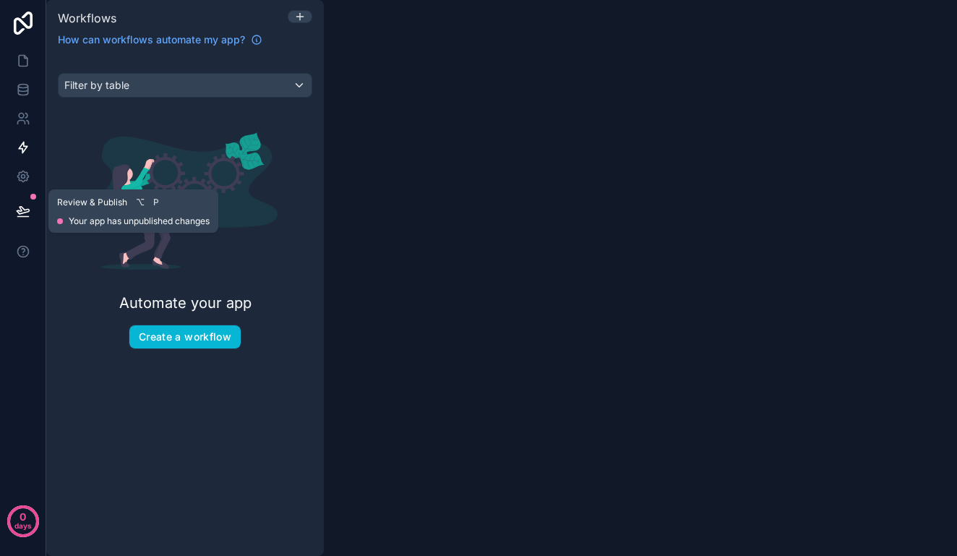
click at [22, 214] on icon at bounding box center [23, 211] width 14 height 14
click at [33, 211] on button at bounding box center [23, 211] width 32 height 40
click at [30, 210] on button at bounding box center [23, 211] width 32 height 40
click at [28, 211] on icon at bounding box center [23, 210] width 12 height 7
